Goal: Task Accomplishment & Management: Manage account settings

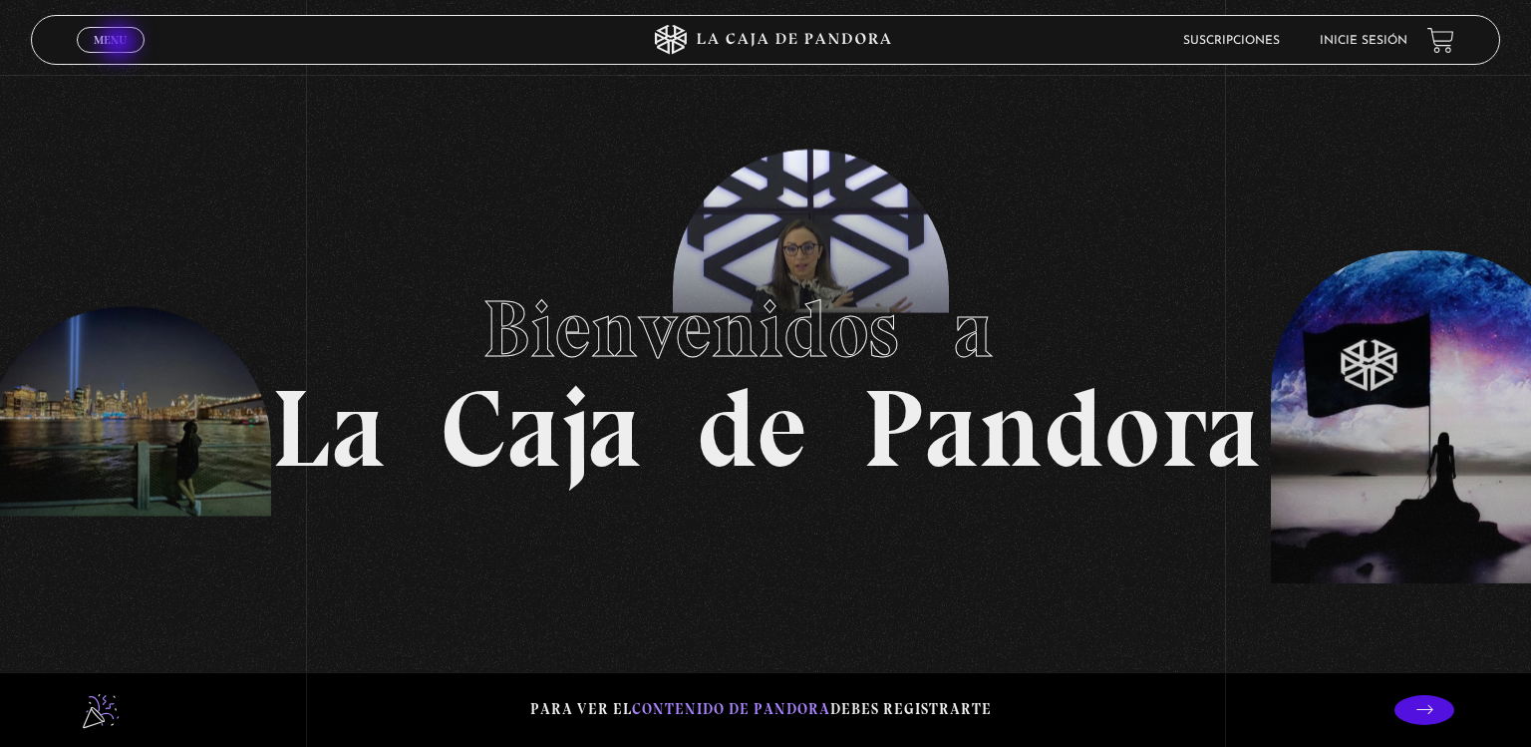
click at [121, 44] on span "Menu" at bounding box center [110, 40] width 33 height 12
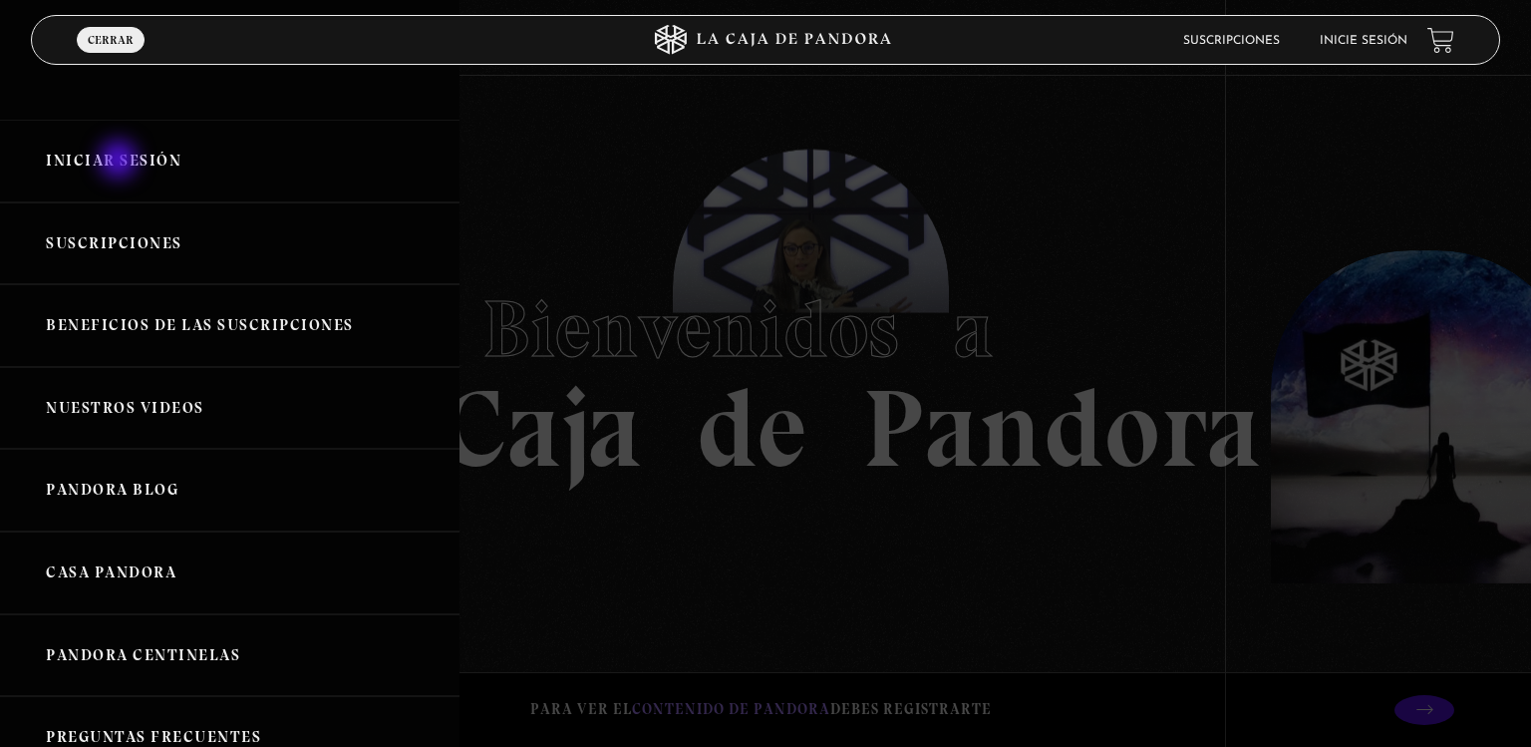
click at [121, 162] on link "Iniciar Sesión" at bounding box center [230, 161] width 460 height 83
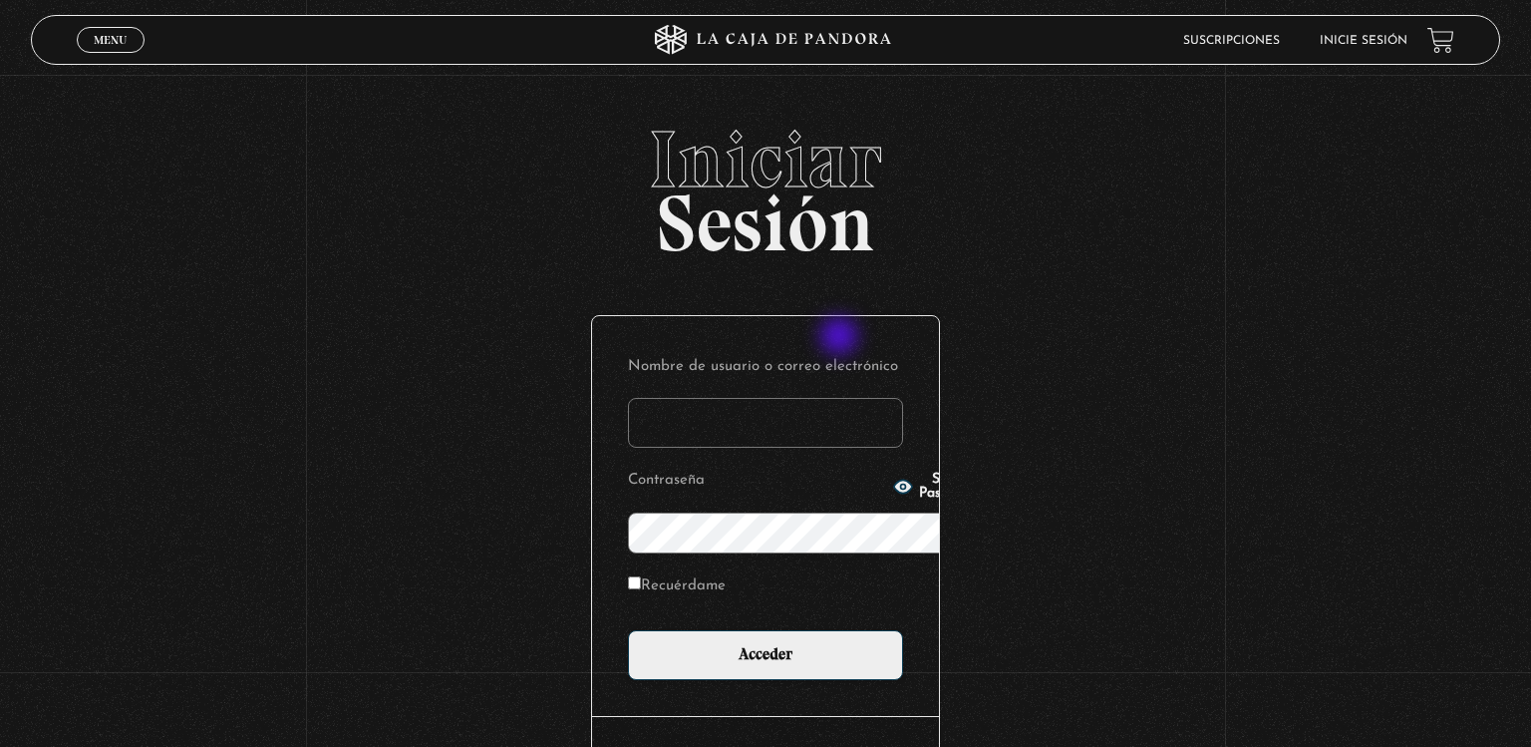
click at [841, 398] on input "Nombre de usuario o correo electrónico" at bounding box center [765, 423] width 275 height 50
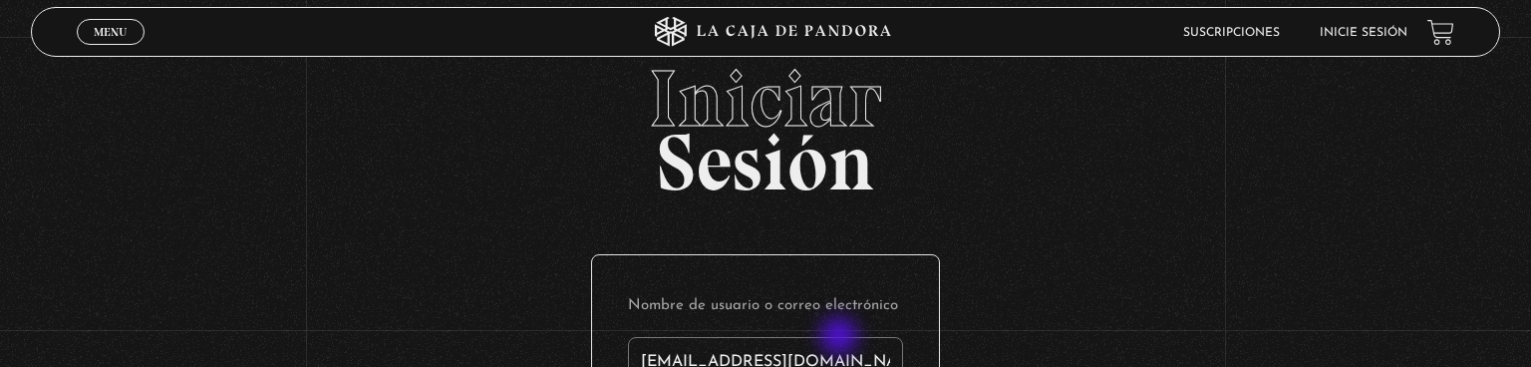
type input "andrebb02@gmail.com"
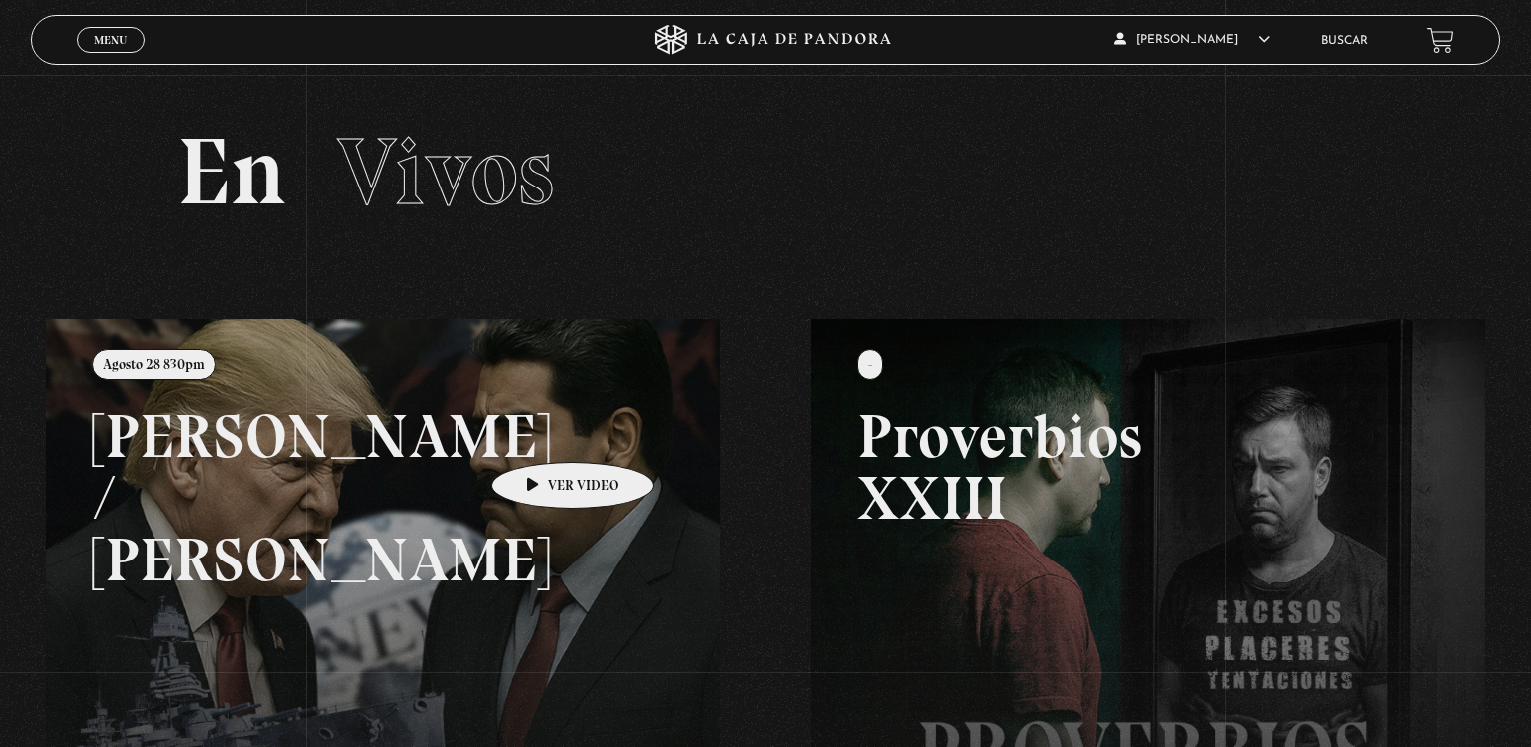
click at [541, 432] on link at bounding box center [811, 692] width 1531 height 747
